Goal: Task Accomplishment & Management: Use online tool/utility

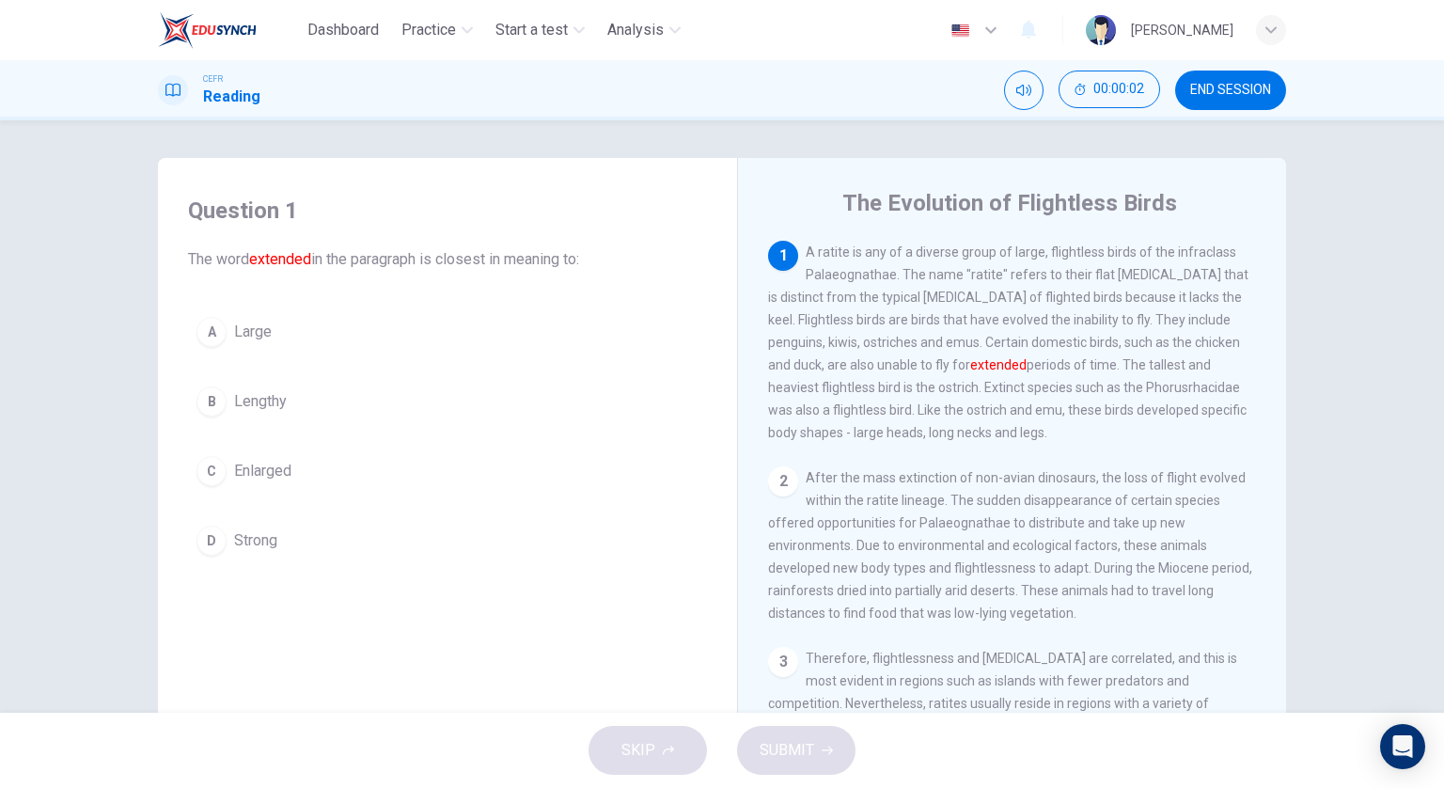
click at [282, 409] on span "Lengthy" at bounding box center [260, 401] width 53 height 23
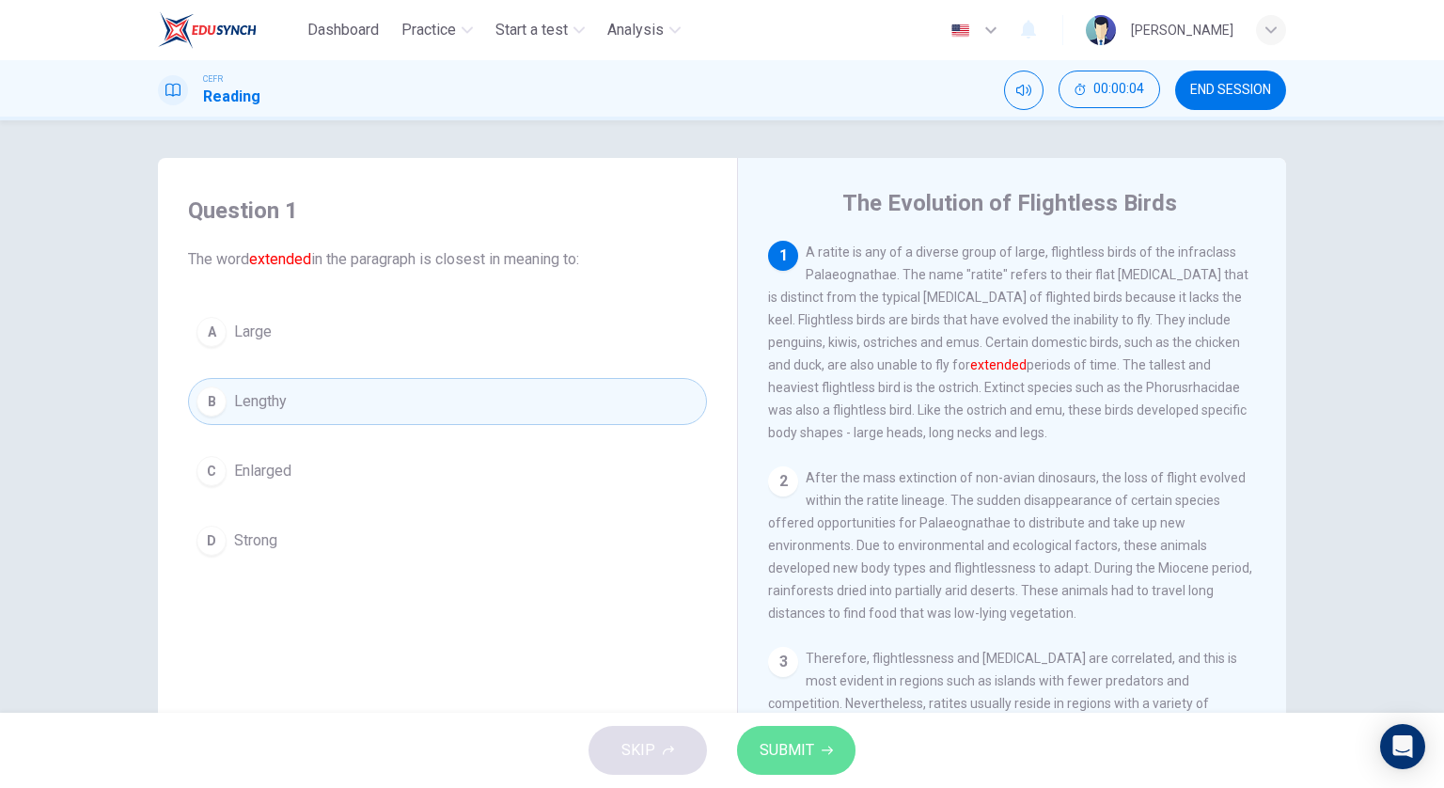
click at [806, 761] on span "SUBMIT" at bounding box center [787, 750] width 55 height 26
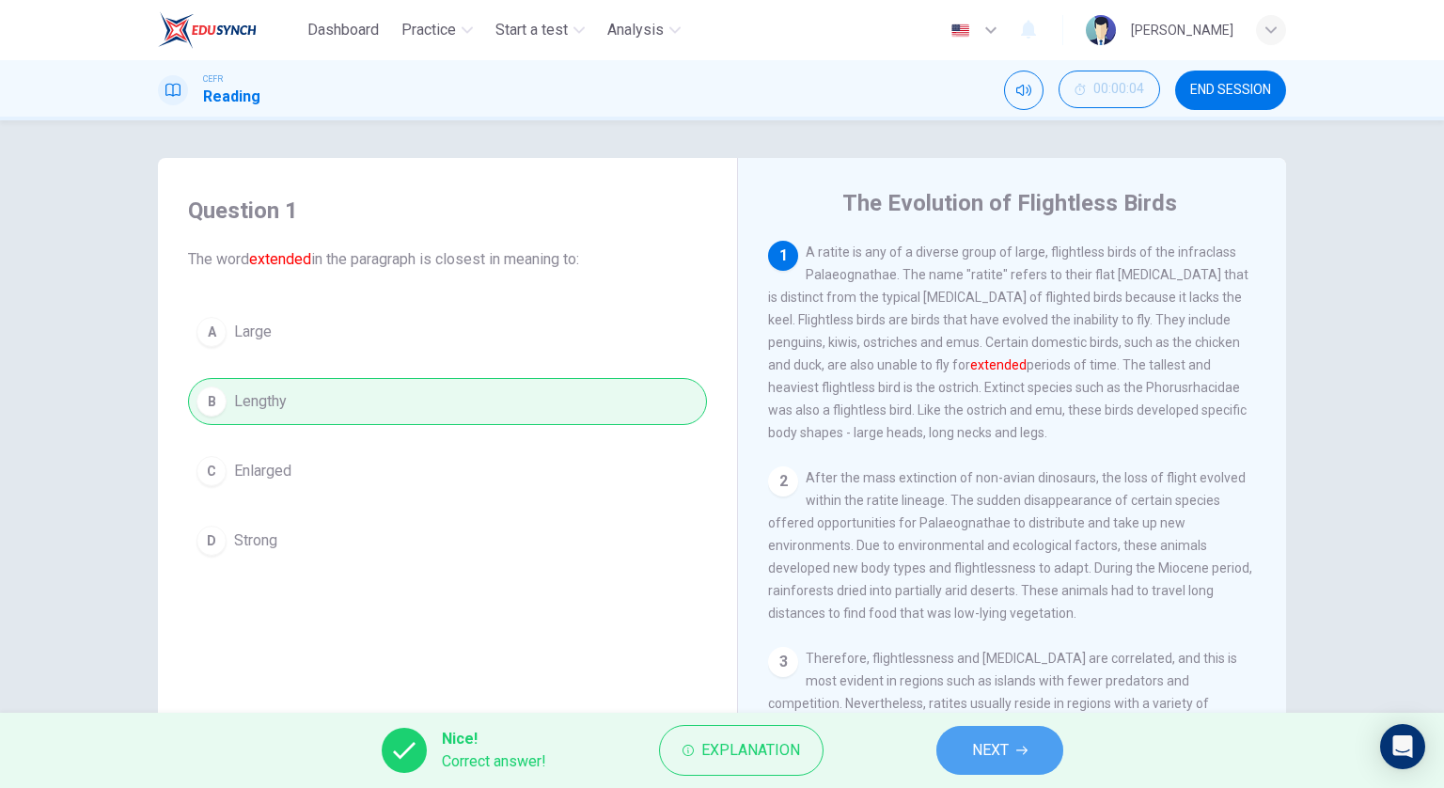
click at [973, 760] on span "NEXT" at bounding box center [990, 750] width 37 height 26
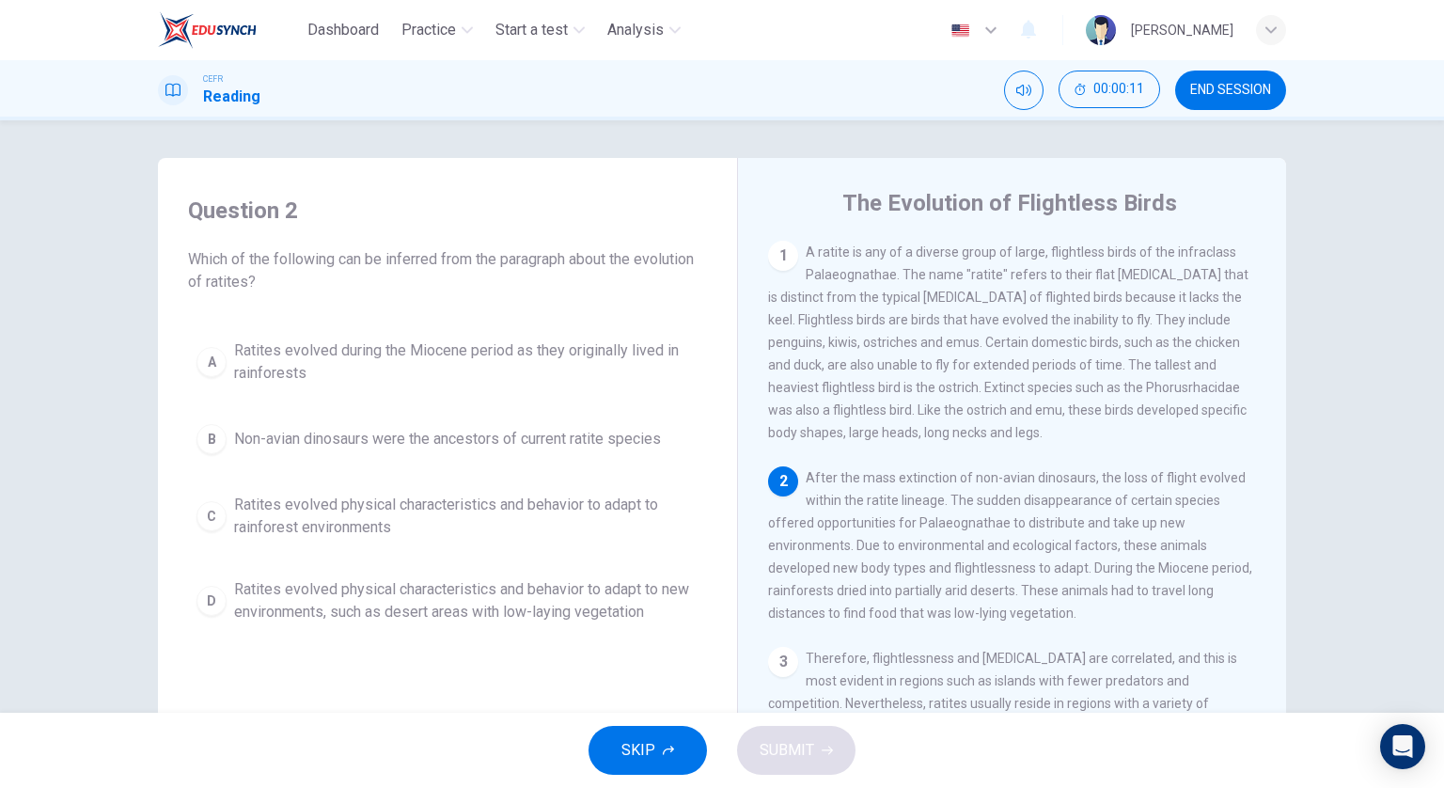
click at [612, 575] on button "D Ratites evolved physical characteristics and behavior to adapt to new environ…" at bounding box center [447, 601] width 519 height 62
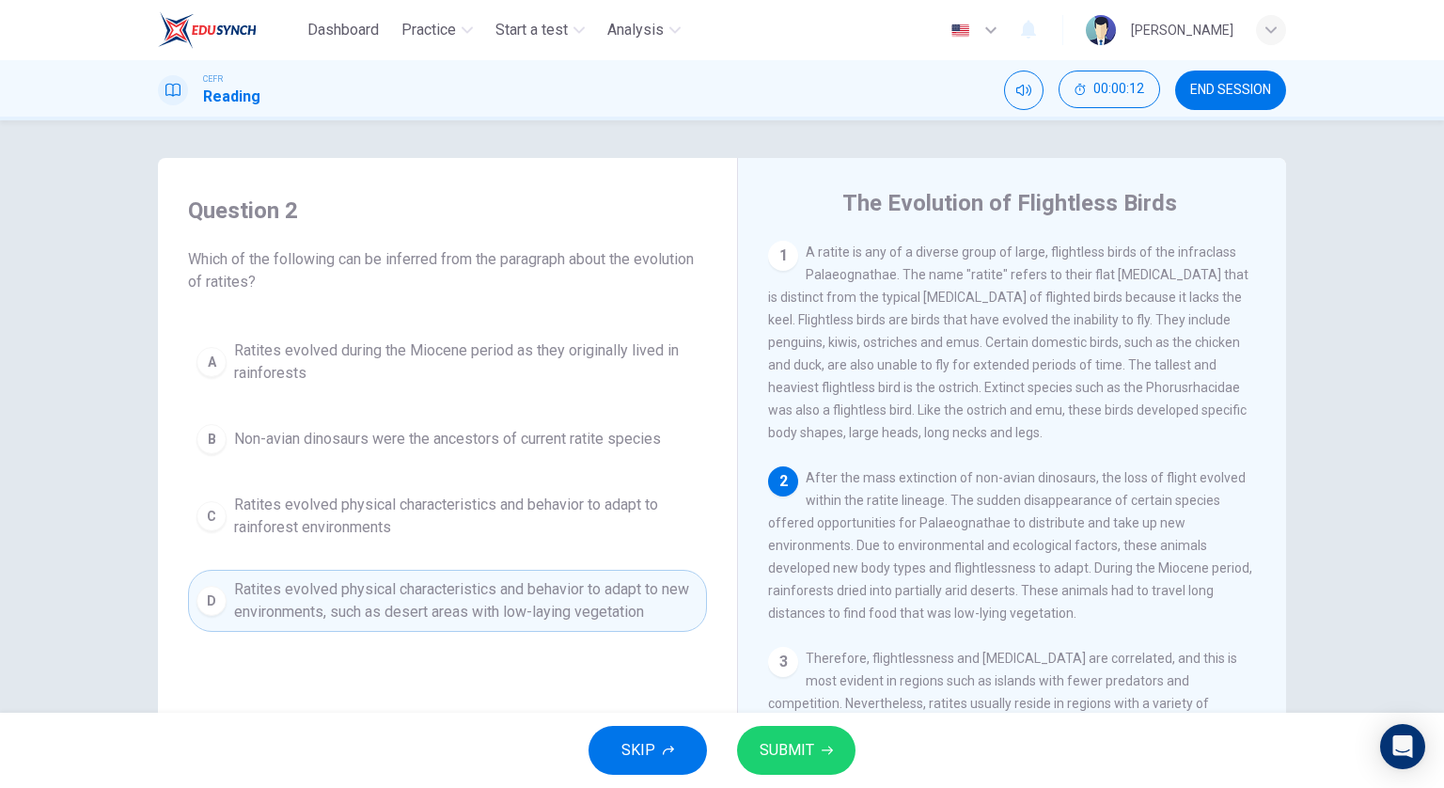
click at [792, 750] on span "SUBMIT" at bounding box center [787, 750] width 55 height 26
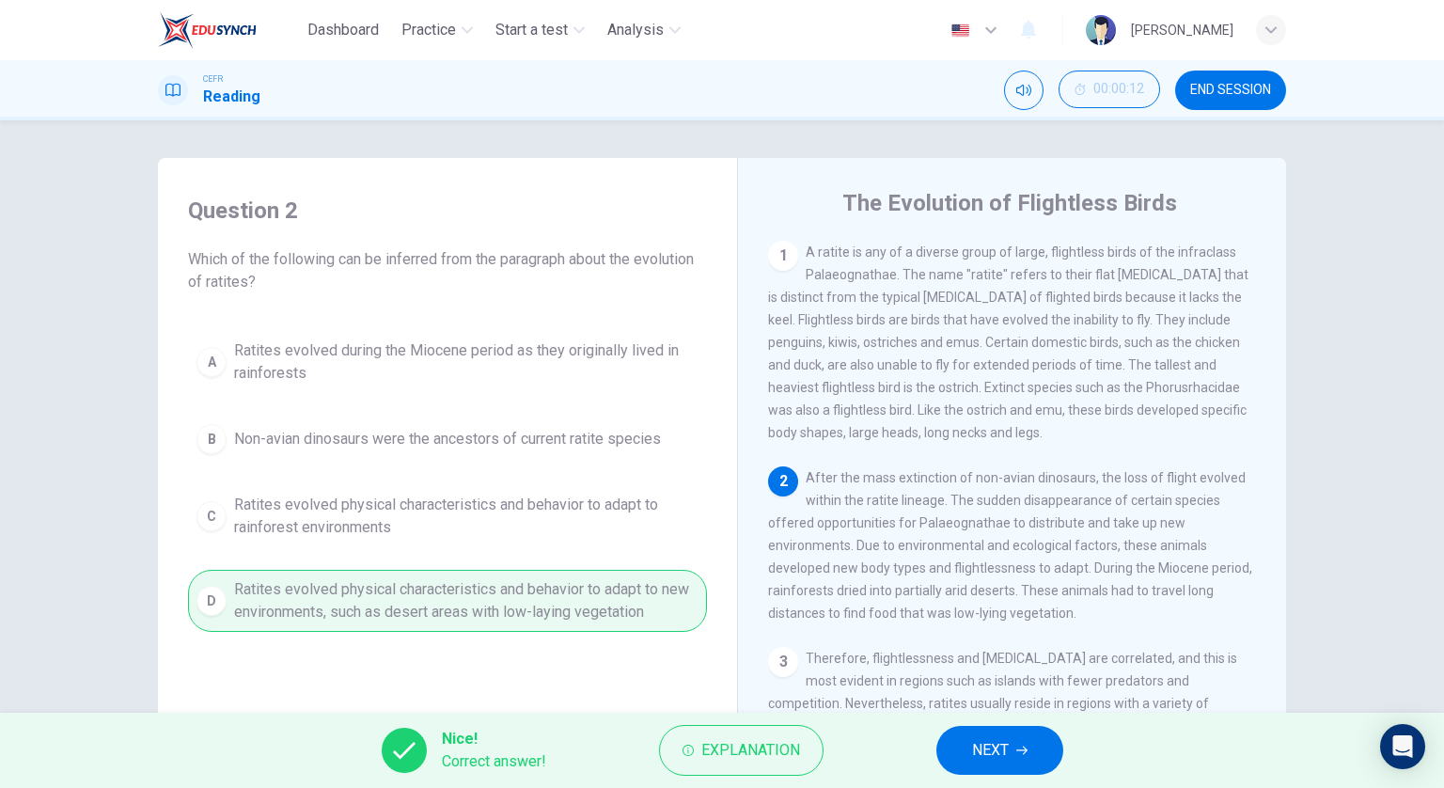
click at [982, 758] on span "NEXT" at bounding box center [990, 750] width 37 height 26
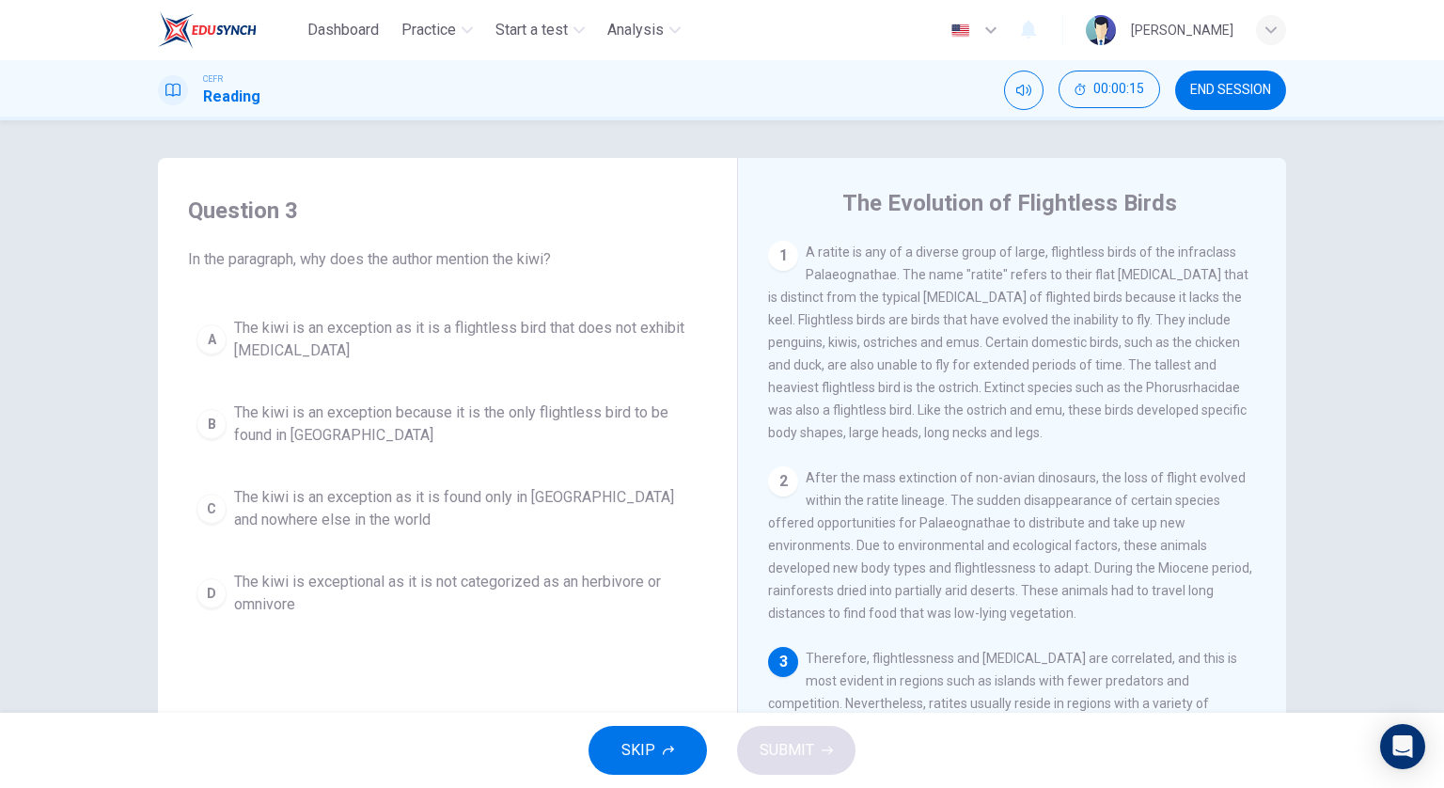
click at [560, 338] on span "The kiwi is an exception as it is a flightless bird that does not exhibit [MEDI…" at bounding box center [466, 339] width 465 height 45
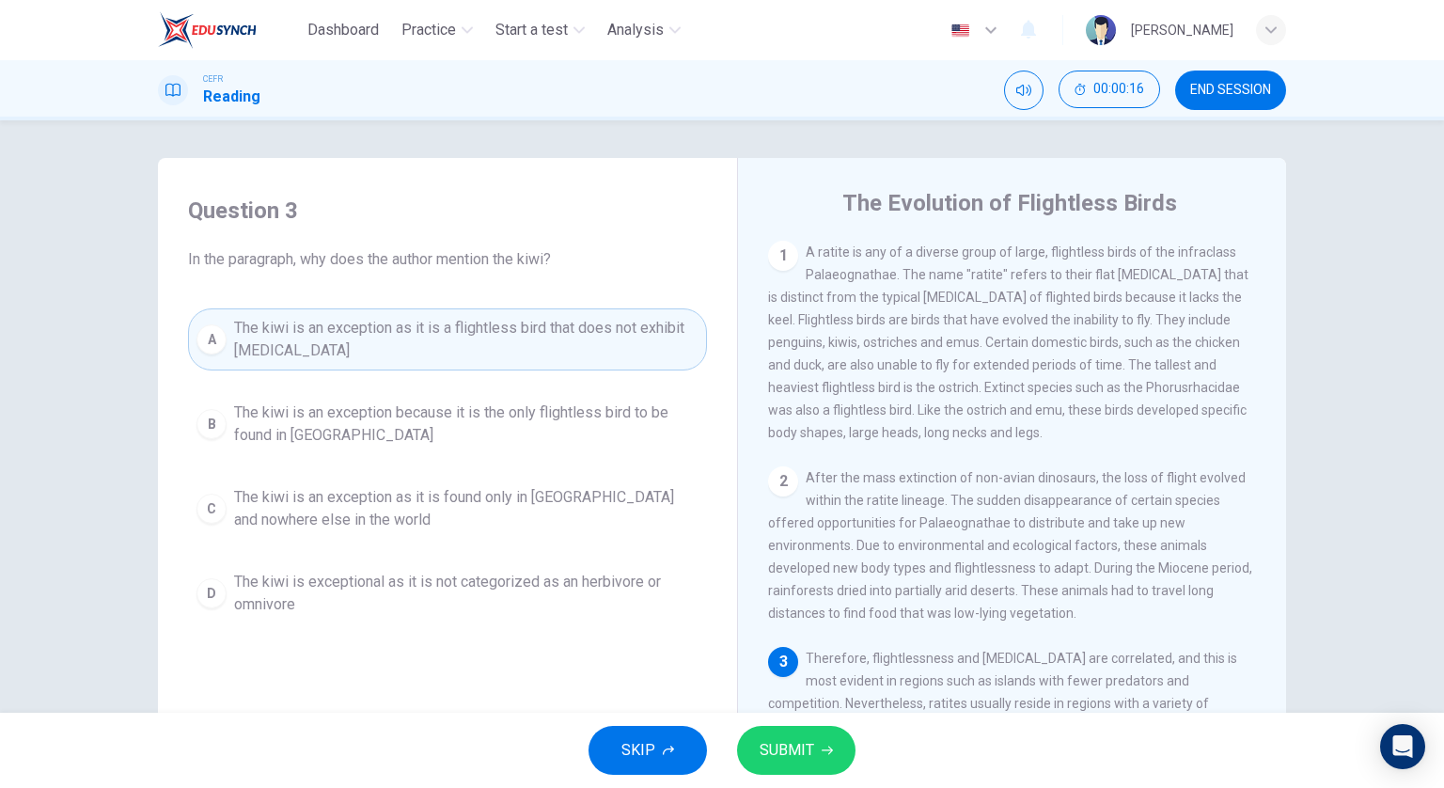
click at [783, 755] on span "SUBMIT" at bounding box center [787, 750] width 55 height 26
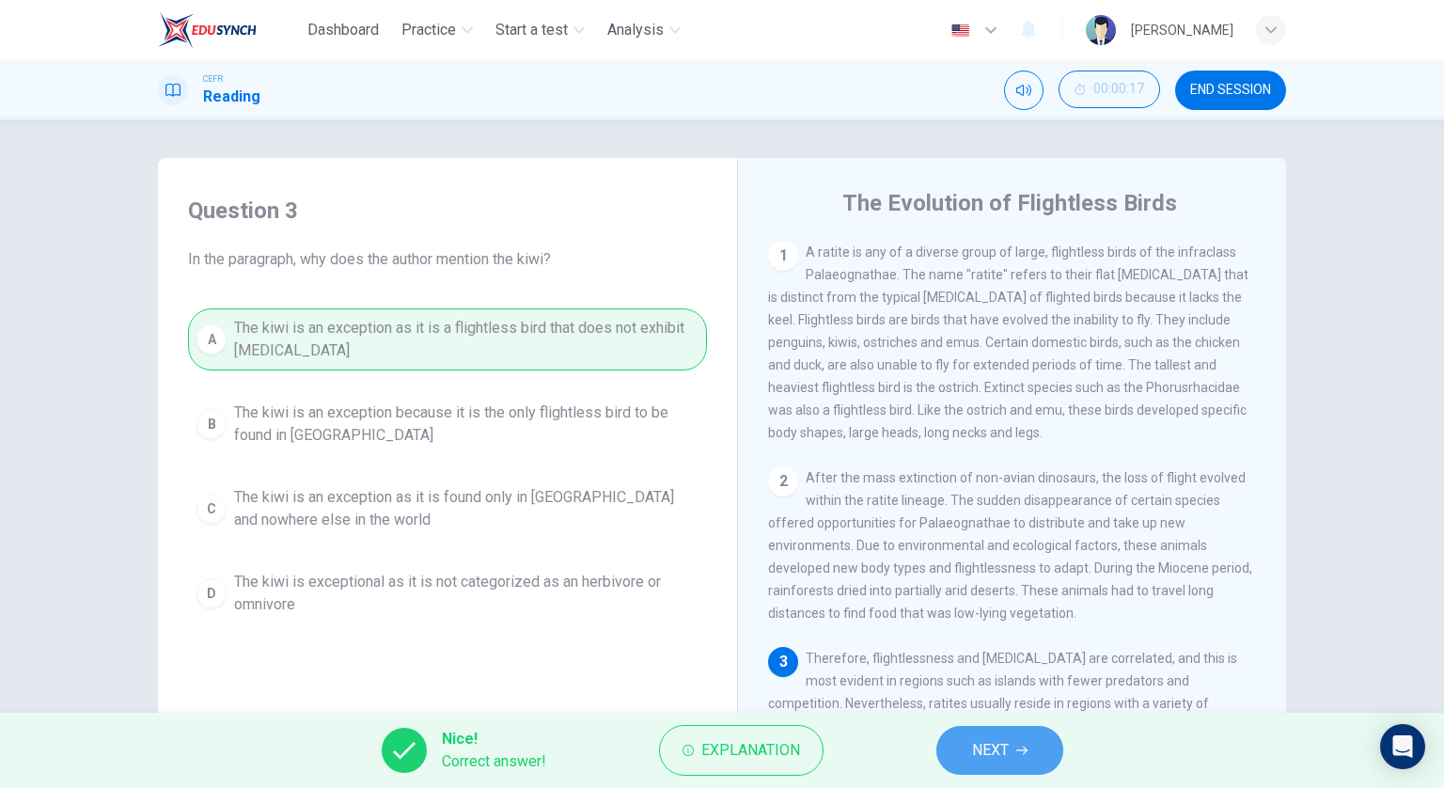
click at [979, 749] on span "NEXT" at bounding box center [990, 750] width 37 height 26
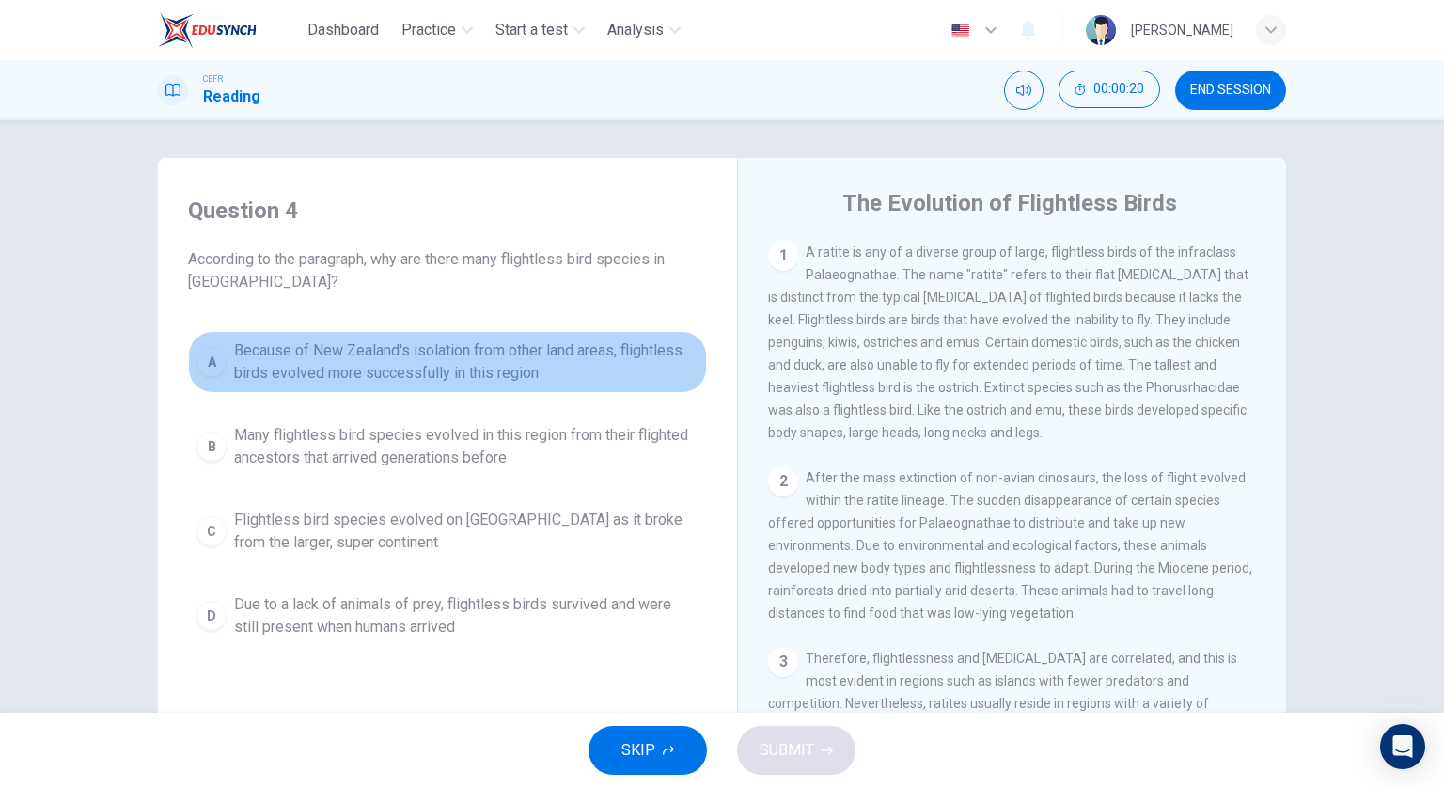
click at [418, 366] on span "Because of New Zealand's isolation from other land areas, flightless birds evol…" at bounding box center [466, 361] width 465 height 45
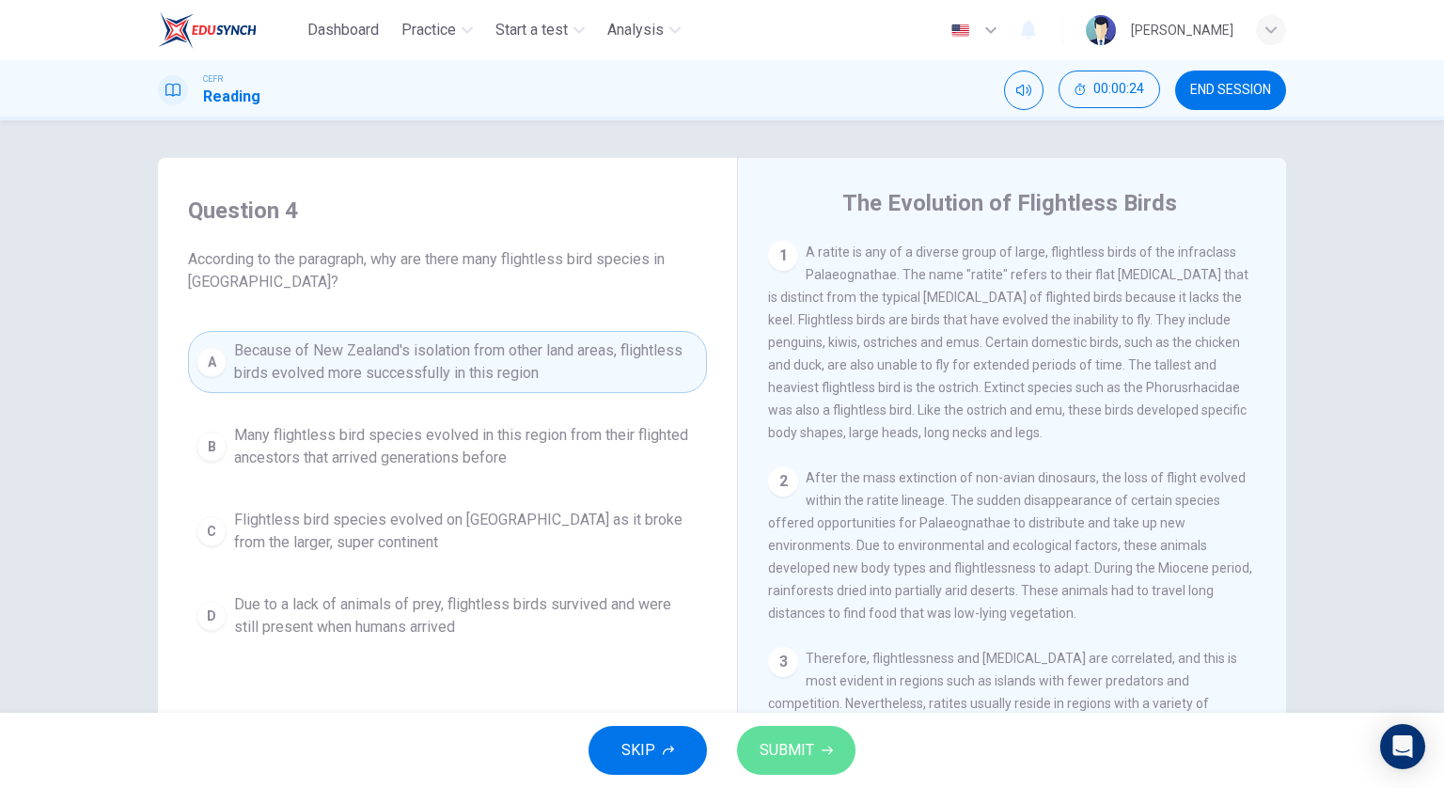
click at [805, 760] on span "SUBMIT" at bounding box center [787, 750] width 55 height 26
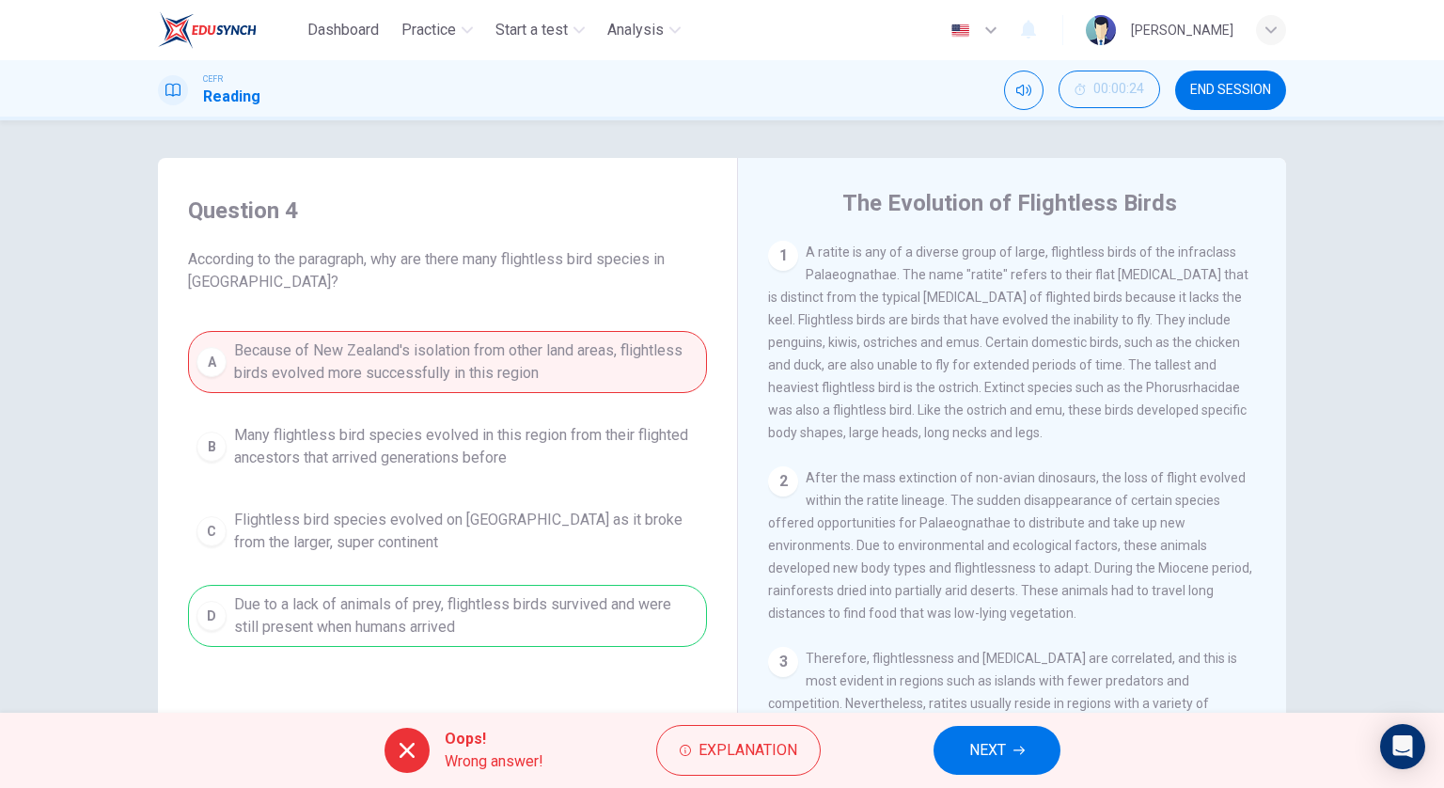
click at [972, 749] on span "NEXT" at bounding box center [988, 750] width 37 height 26
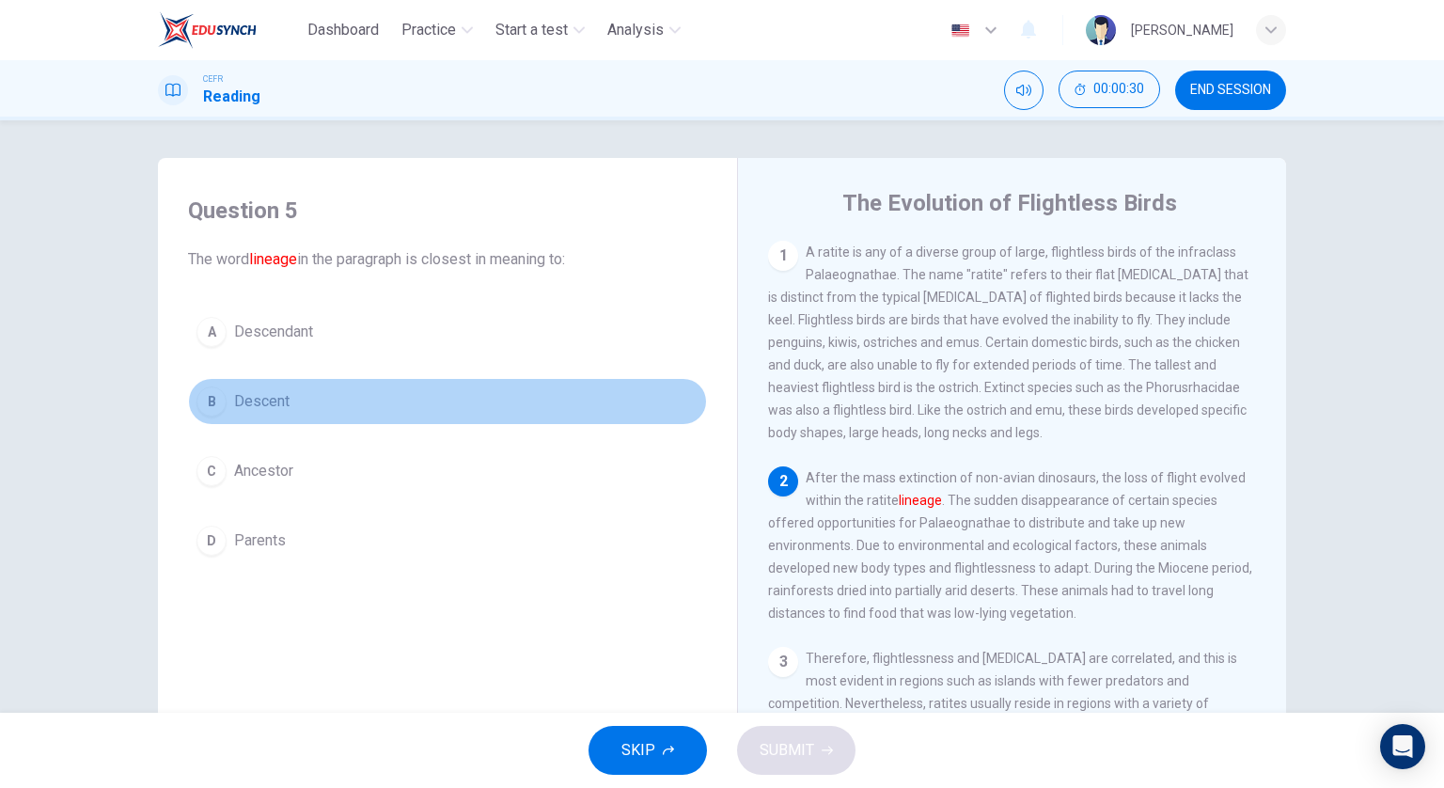
click at [329, 392] on button "B Descent" at bounding box center [447, 401] width 519 height 47
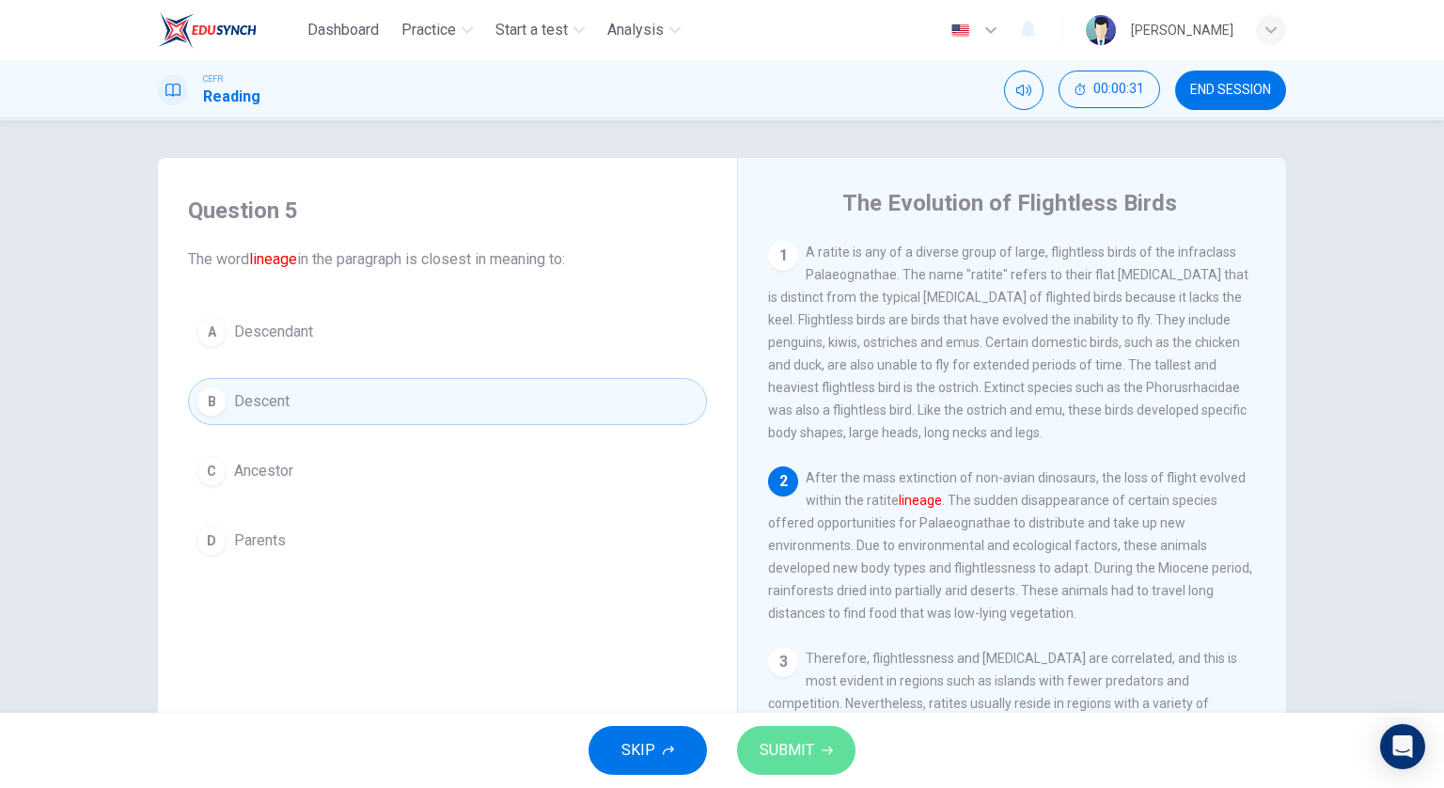
click at [807, 740] on span "SUBMIT" at bounding box center [787, 750] width 55 height 26
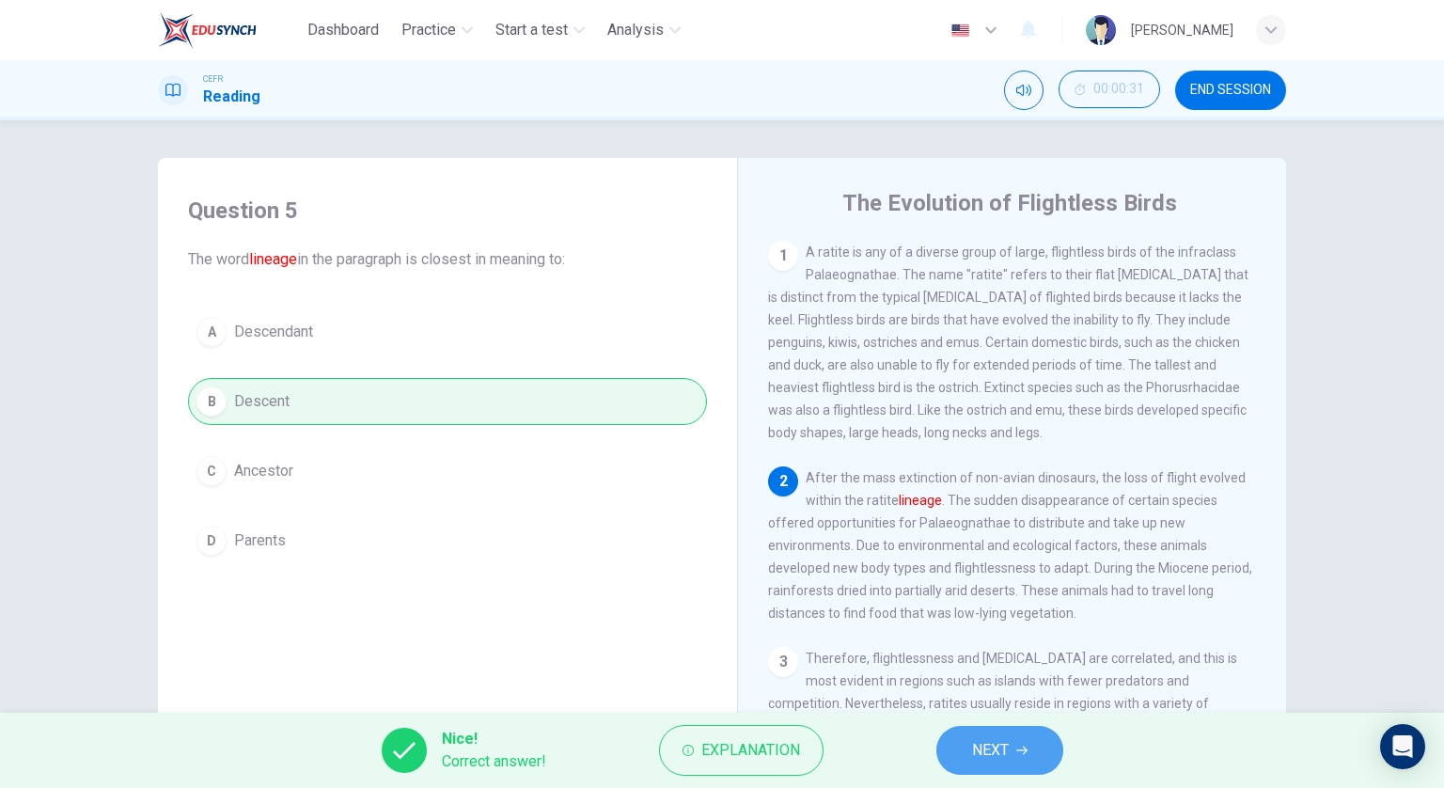
click at [986, 741] on span "NEXT" at bounding box center [990, 750] width 37 height 26
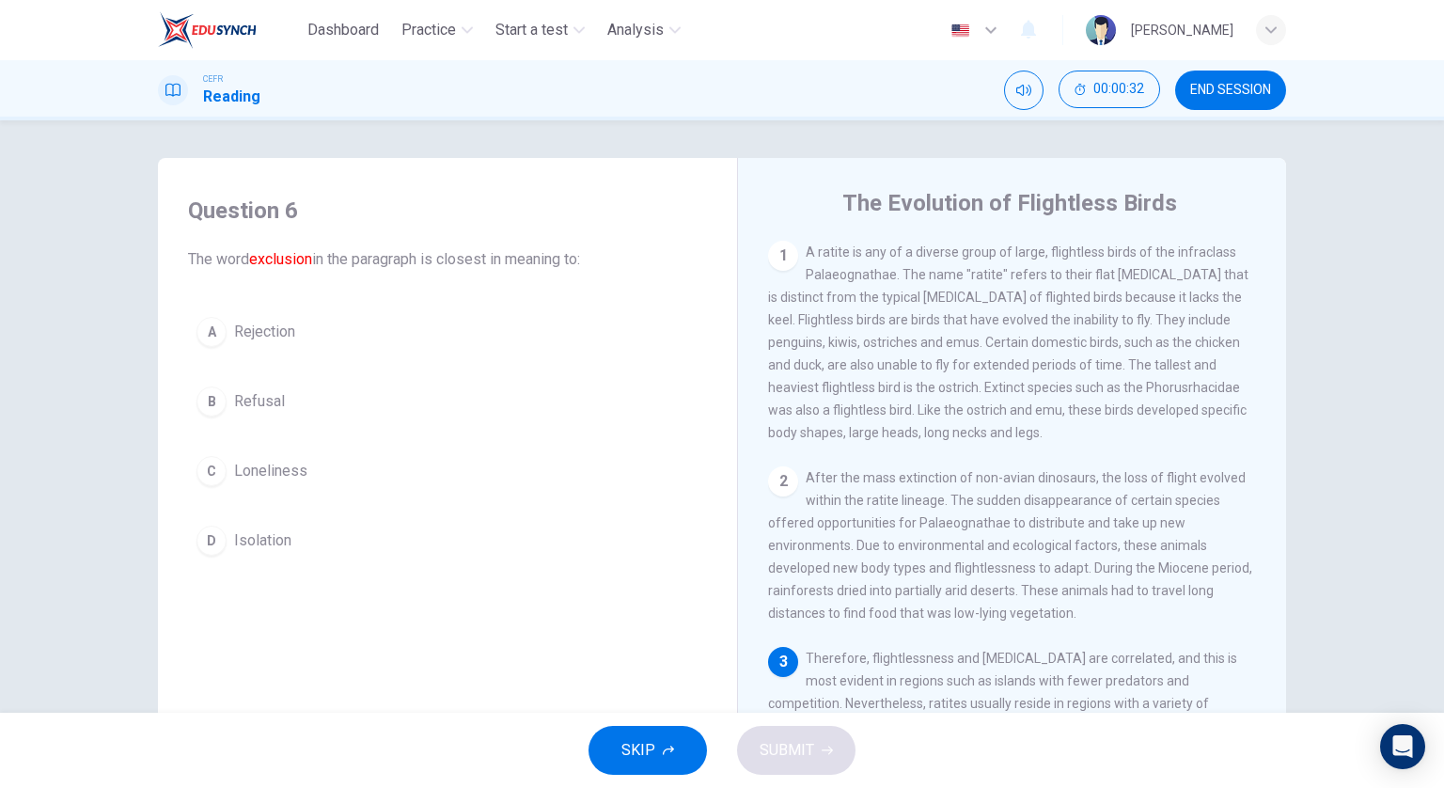
click at [307, 341] on button "A Rejection" at bounding box center [447, 331] width 519 height 47
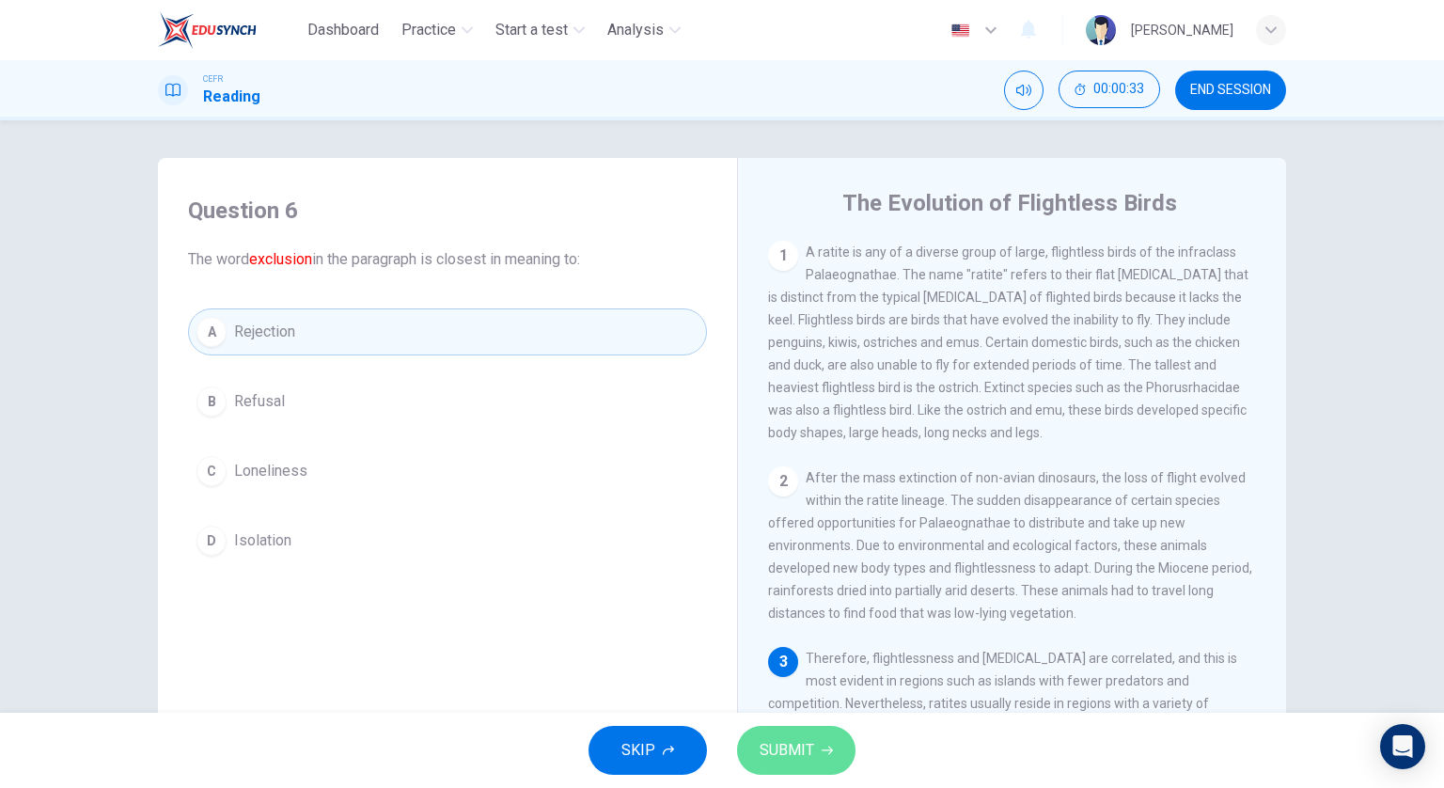
click at [783, 759] on span "SUBMIT" at bounding box center [787, 750] width 55 height 26
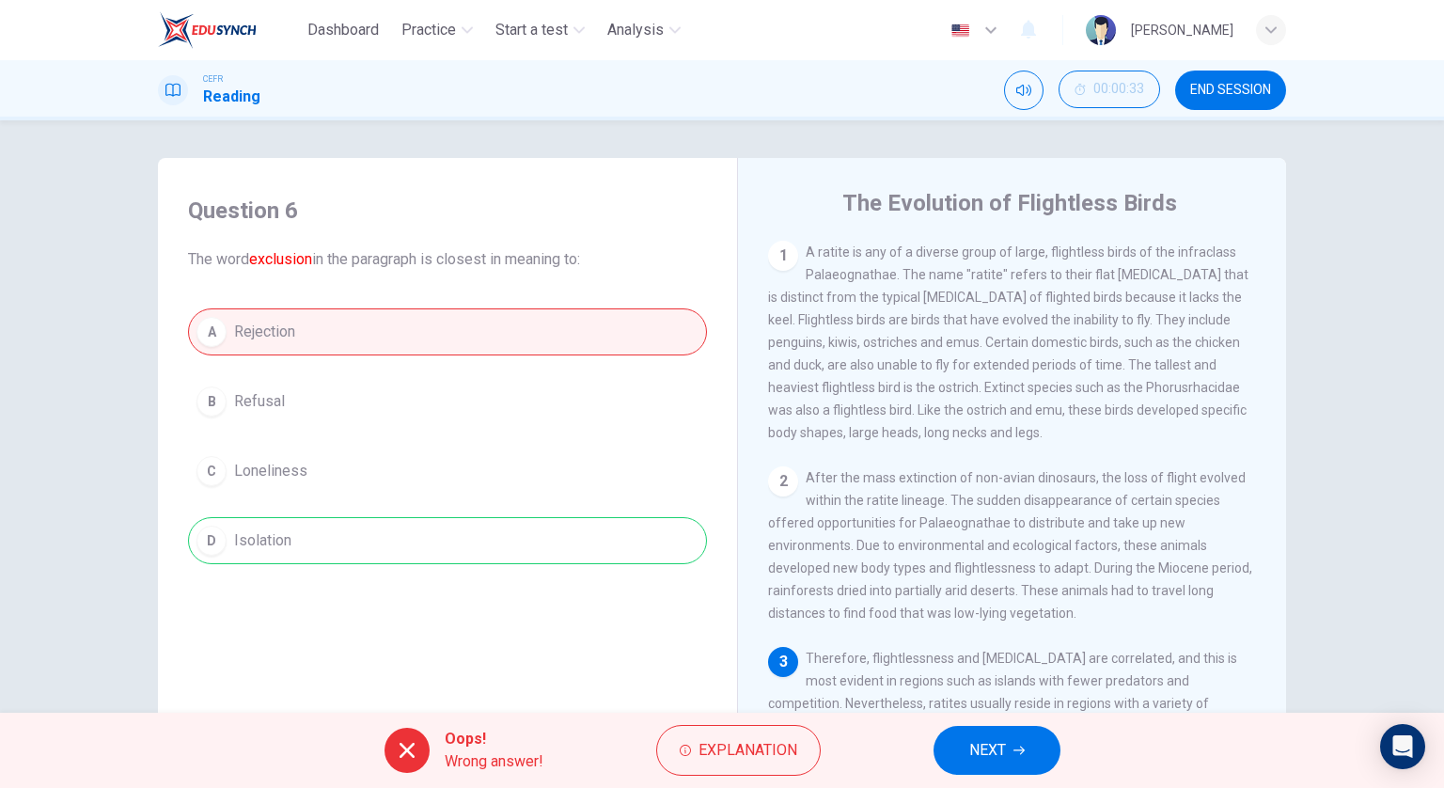
click at [974, 744] on span "NEXT" at bounding box center [988, 750] width 37 height 26
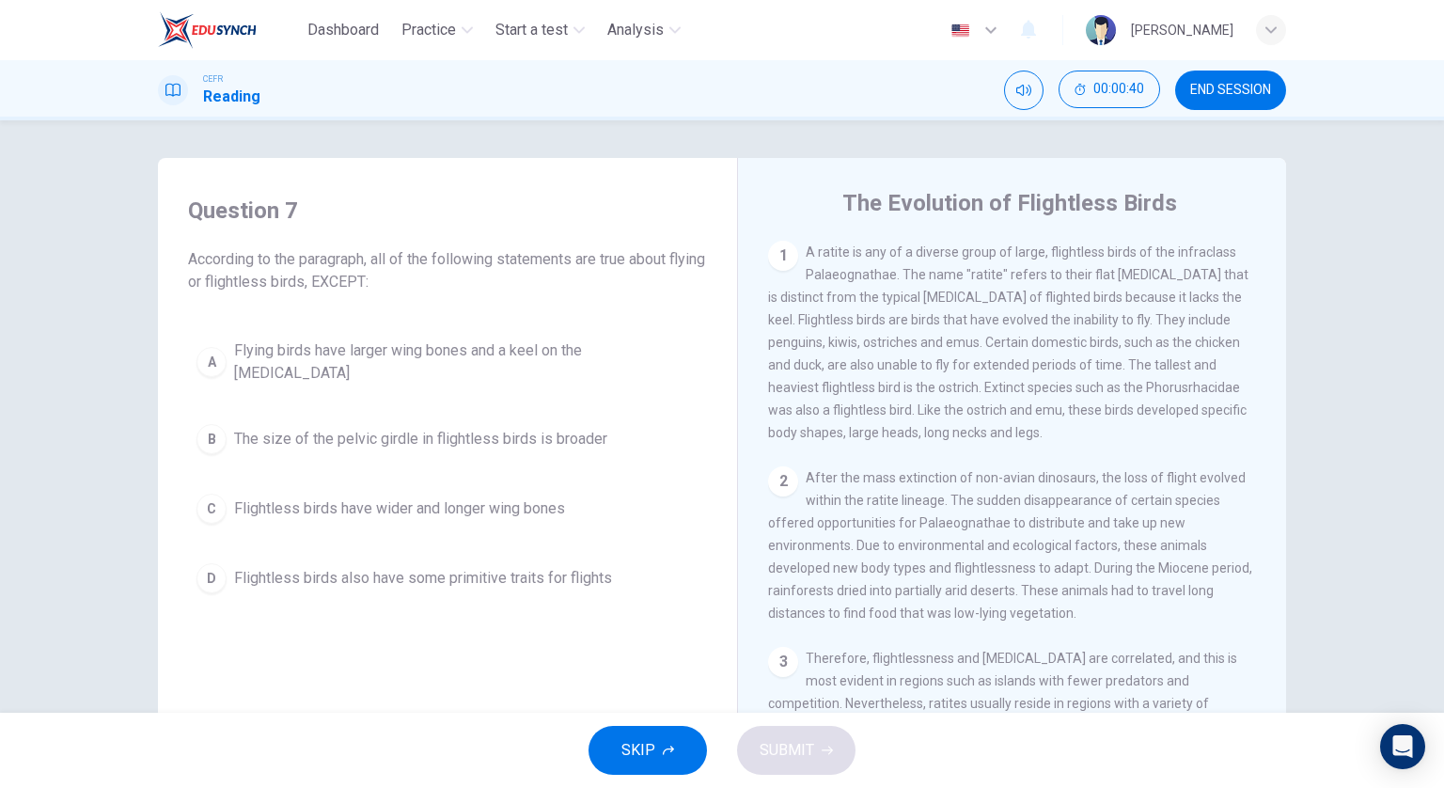
click at [583, 383] on div "A Flying birds have larger wing bones and a keel on the [MEDICAL_DATA] B The si…" at bounding box center [447, 466] width 519 height 271
click at [595, 362] on span "Flying birds have larger wing bones and a keel on the [MEDICAL_DATA]" at bounding box center [466, 361] width 465 height 45
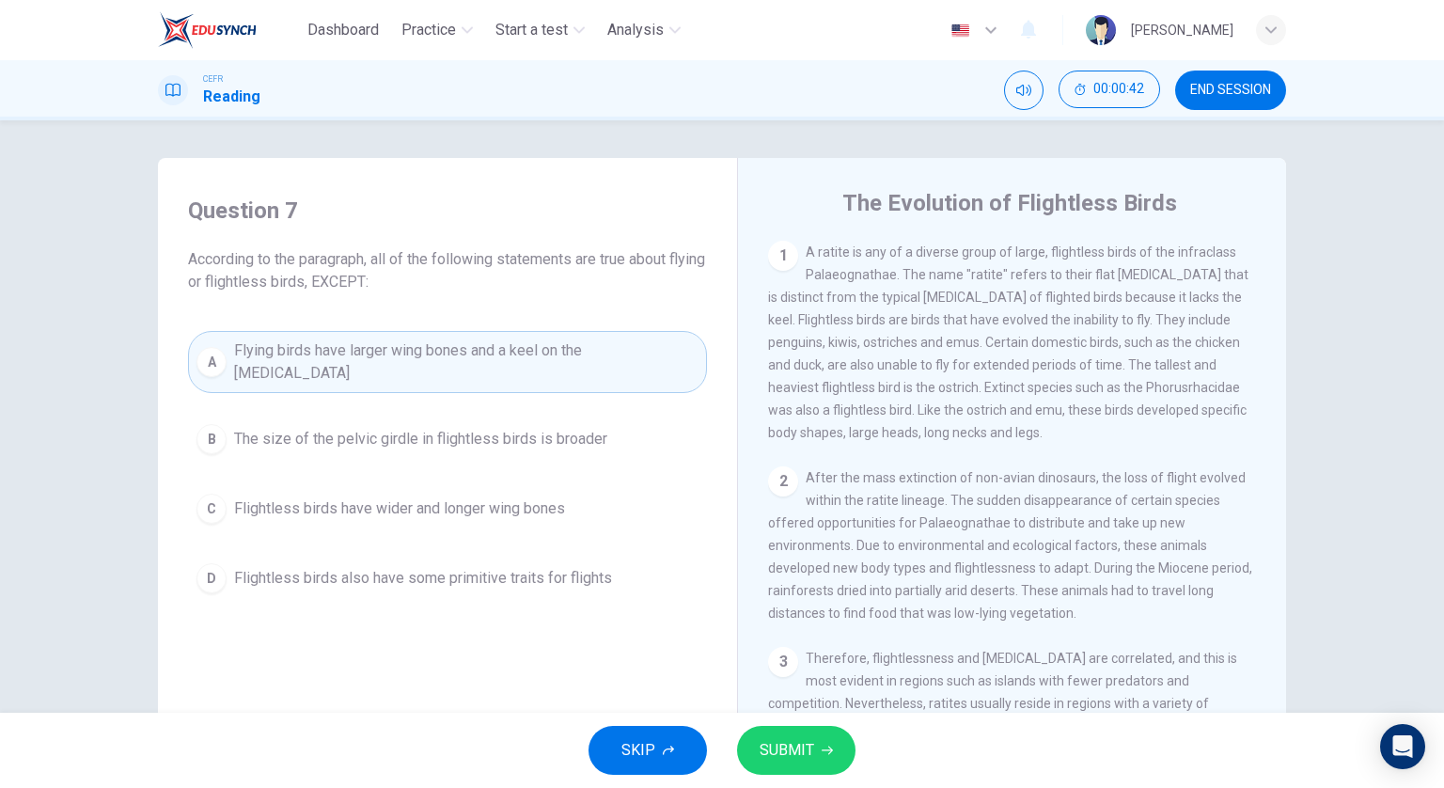
click at [792, 740] on span "SUBMIT" at bounding box center [787, 750] width 55 height 26
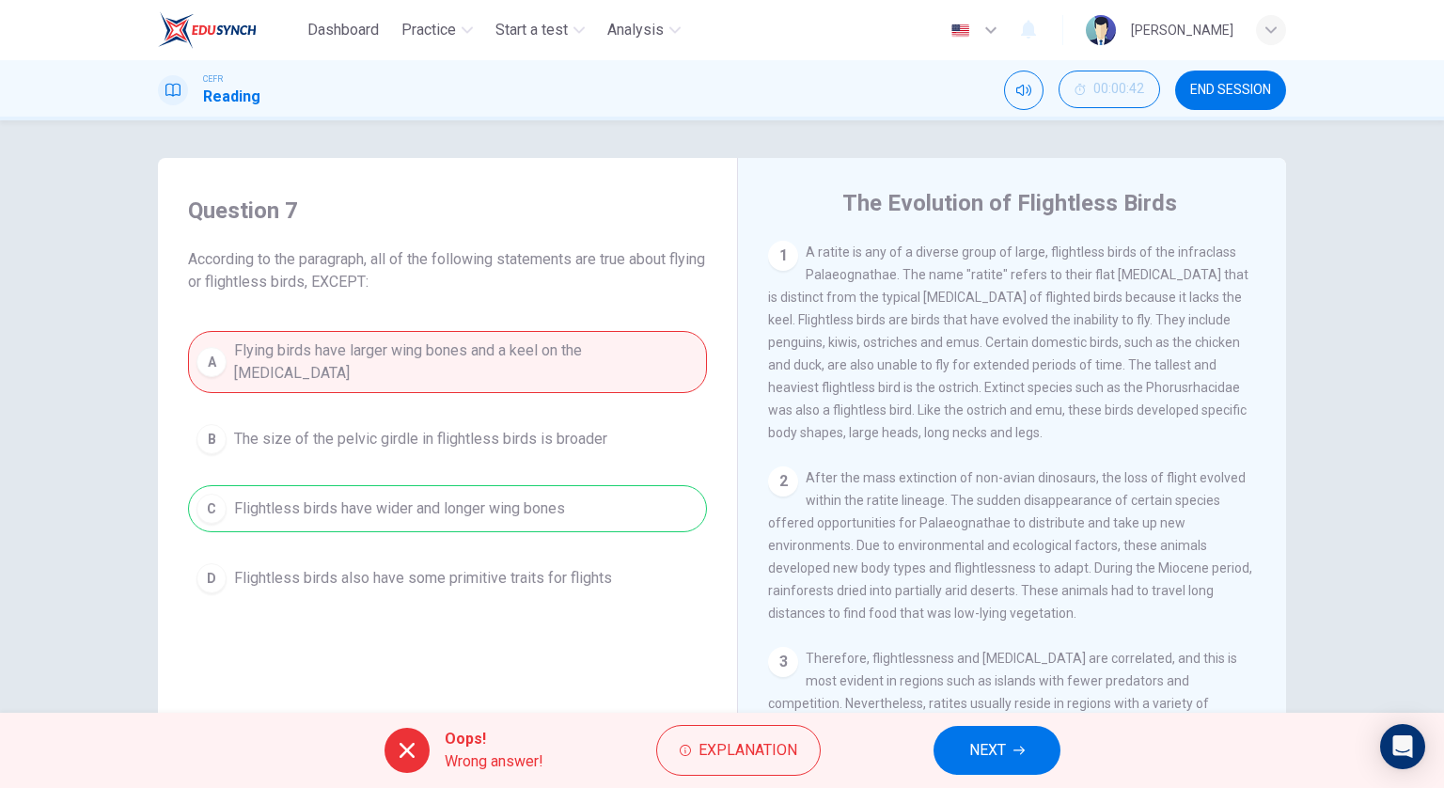
click at [1028, 751] on button "NEXT" at bounding box center [997, 750] width 127 height 49
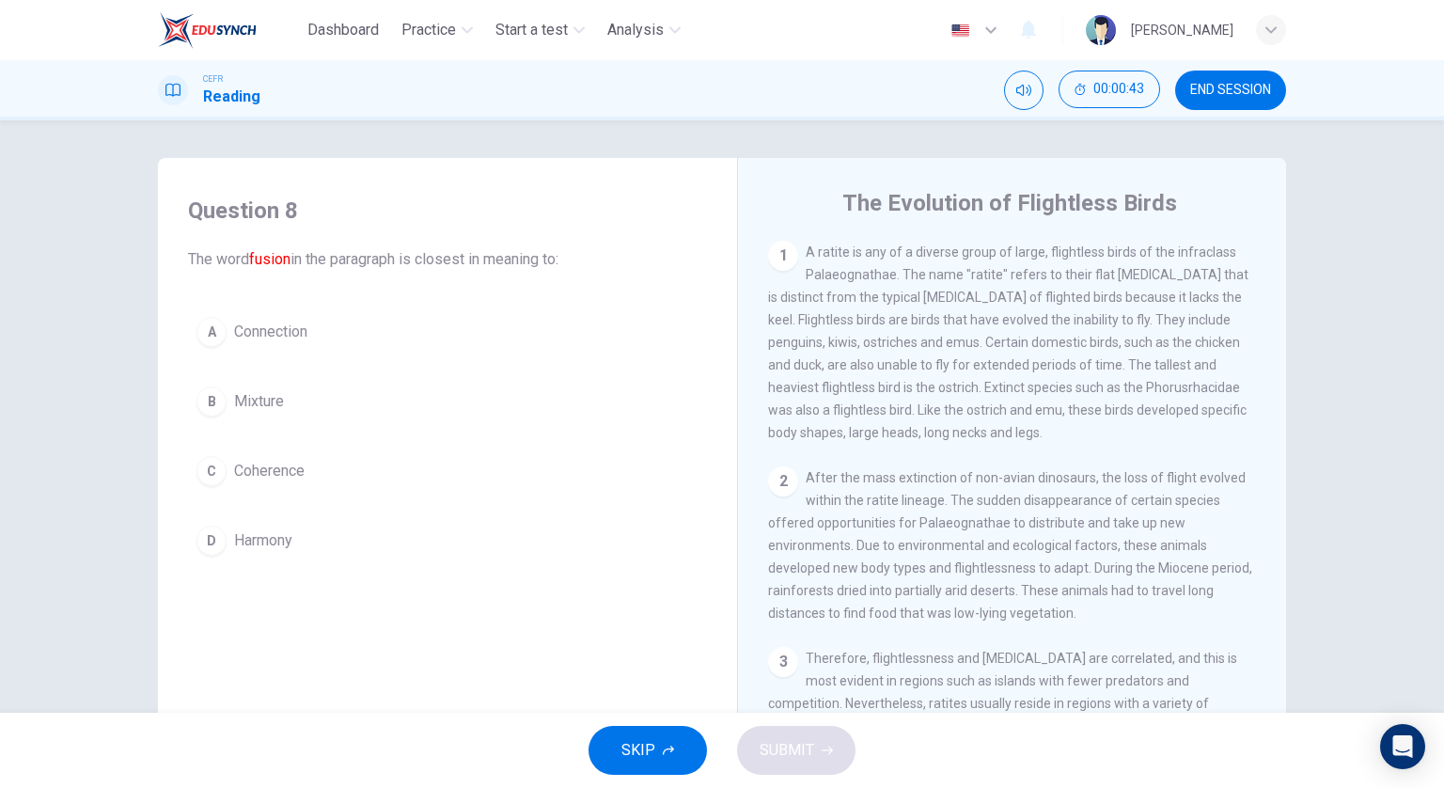
click at [1224, 94] on span "END SESSION" at bounding box center [1230, 90] width 81 height 15
